Goal: Task Accomplishment & Management: Use online tool/utility

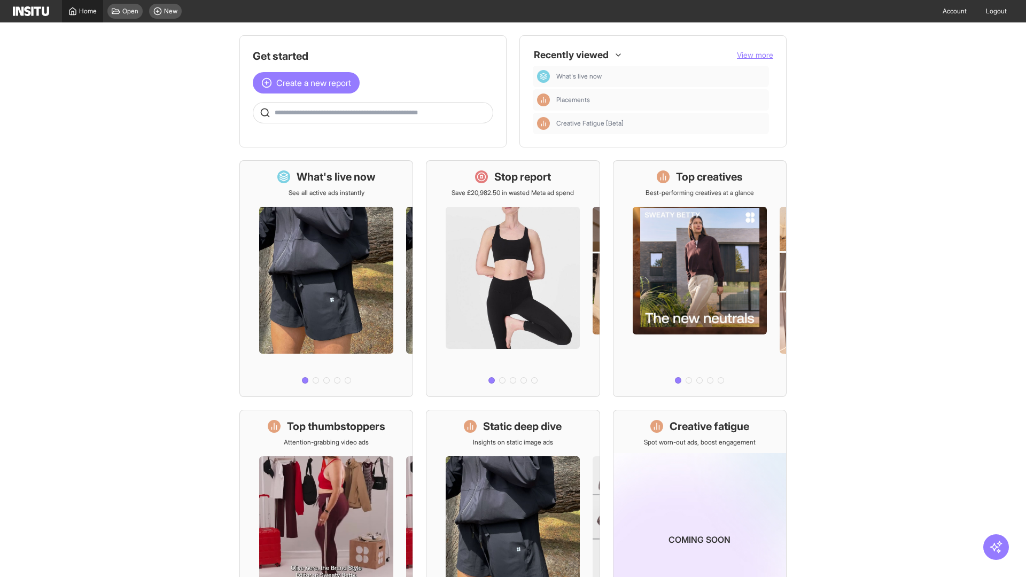
click at [82, 11] on span "Home" at bounding box center [88, 11] width 18 height 9
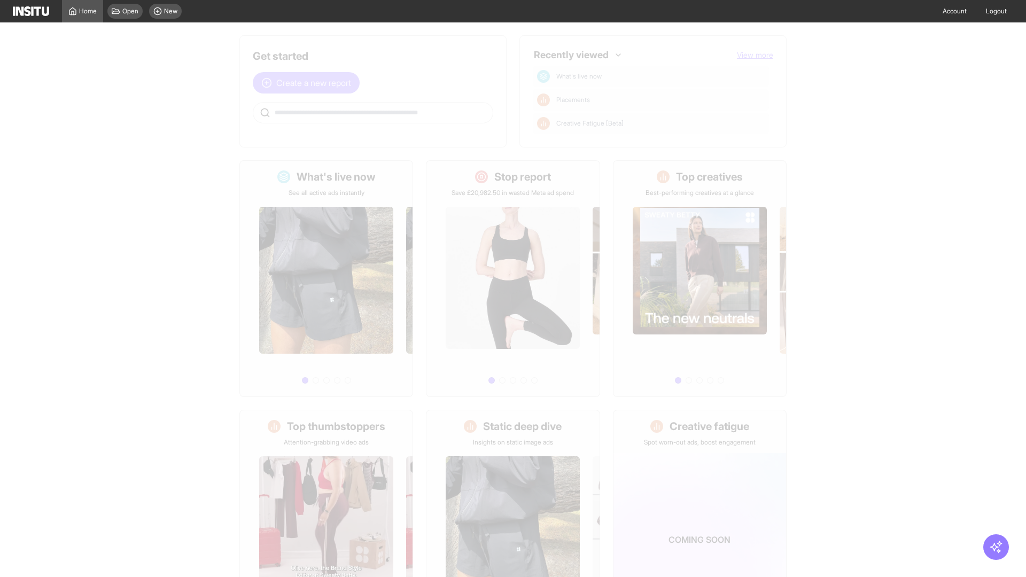
click at [309, 76] on span "Create a new report" at bounding box center [313, 82] width 75 height 13
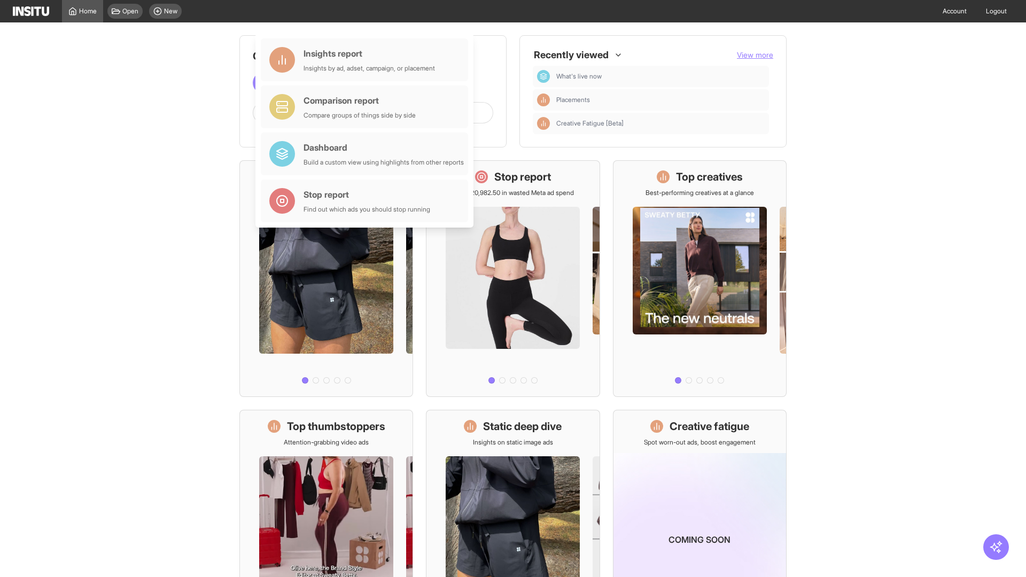
scroll to position [50, 0]
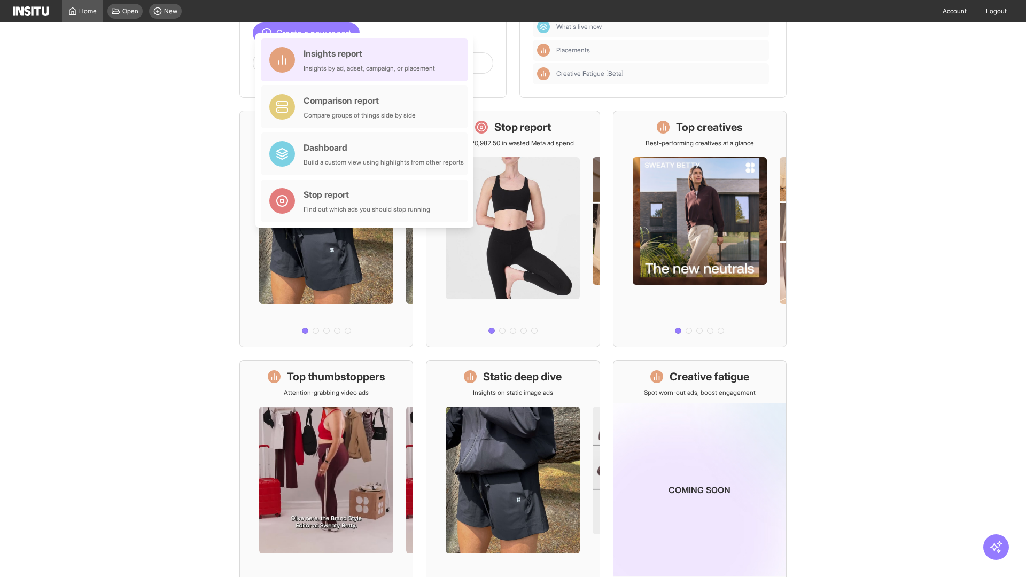
click at [367, 60] on div "Insights report Insights by ad, adset, campaign, or placement" at bounding box center [369, 60] width 131 height 26
